Goal: Find specific page/section: Find specific page/section

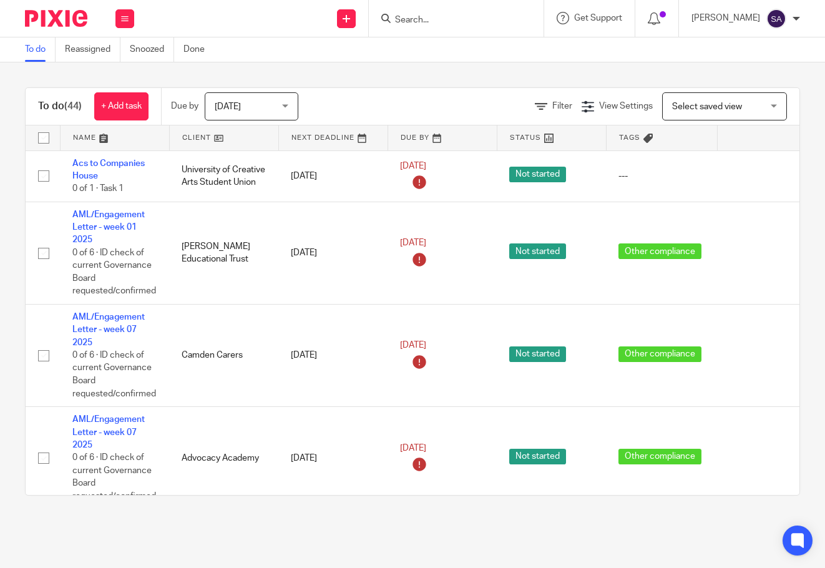
click at [450, 13] on form at bounding box center [460, 19] width 133 height 16
click at [438, 18] on input "Search" at bounding box center [450, 20] width 112 height 11
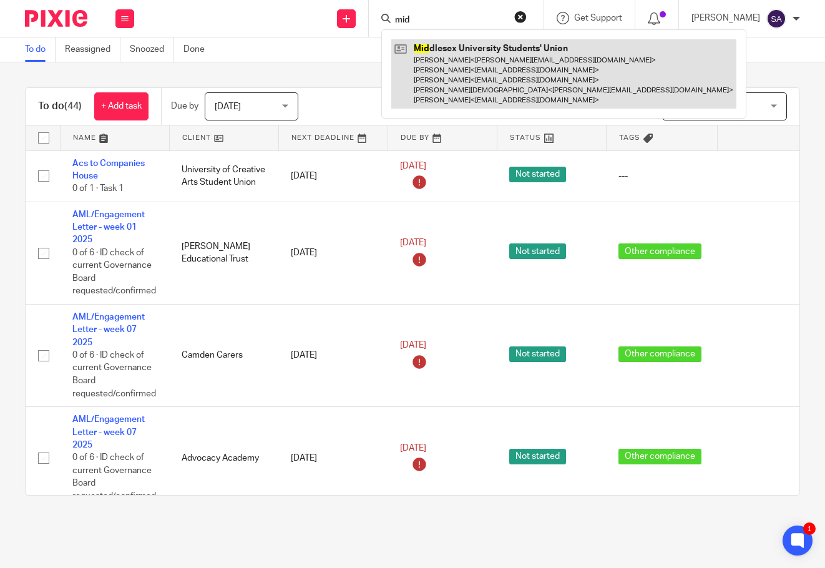
type input "mid"
click at [438, 64] on link at bounding box center [563, 73] width 345 height 69
